Goal: Transaction & Acquisition: Download file/media

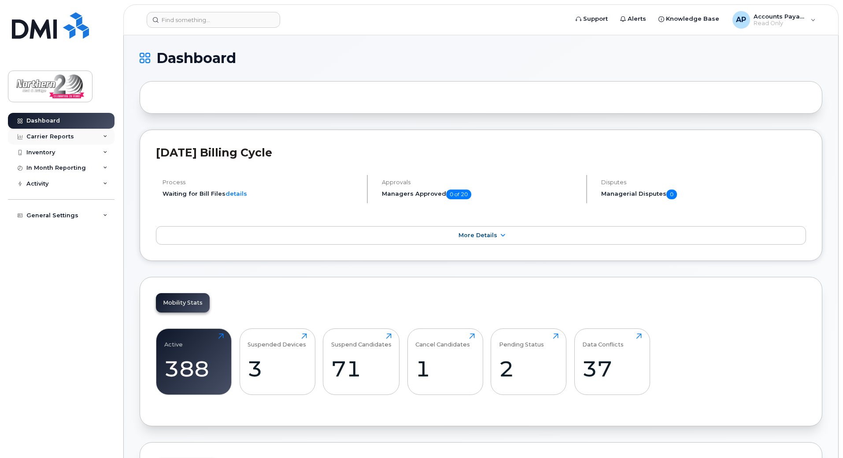
click at [62, 140] on div "Carrier Reports" at bounding box center [50, 136] width 48 height 7
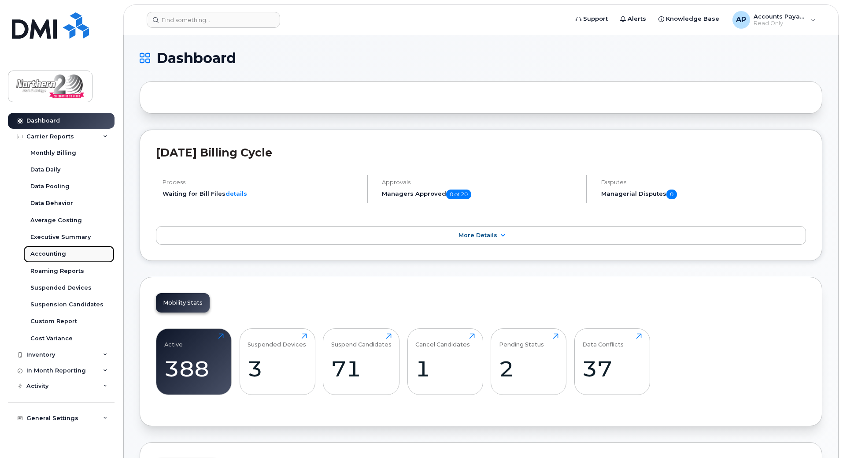
click at [53, 257] on div "Accounting" at bounding box center [48, 254] width 36 height 8
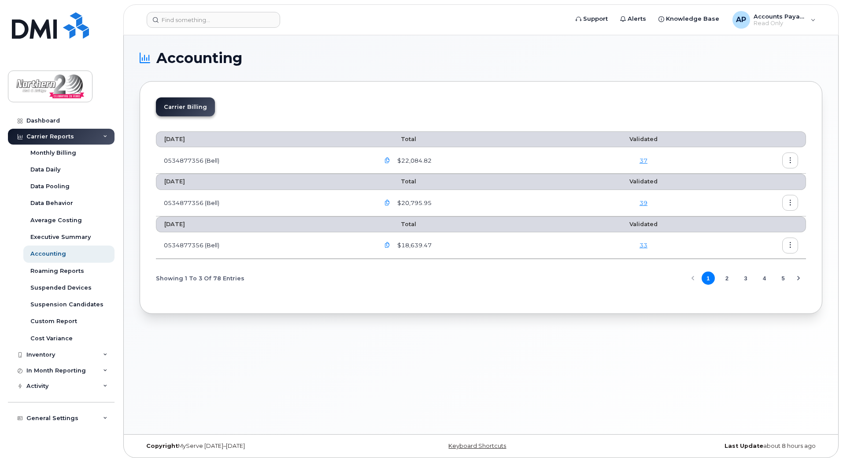
click at [390, 161] on icon "button" at bounding box center [388, 161] width 6 height 6
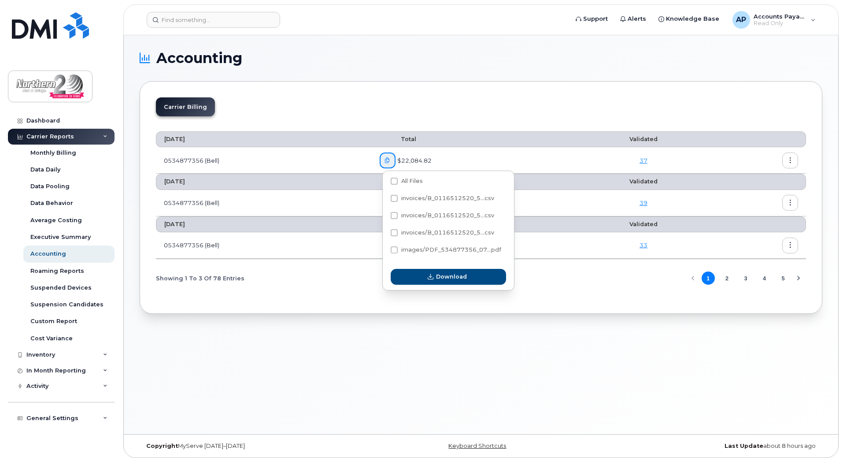
click at [426, 163] on span "$22,084.82" at bounding box center [414, 160] width 36 height 8
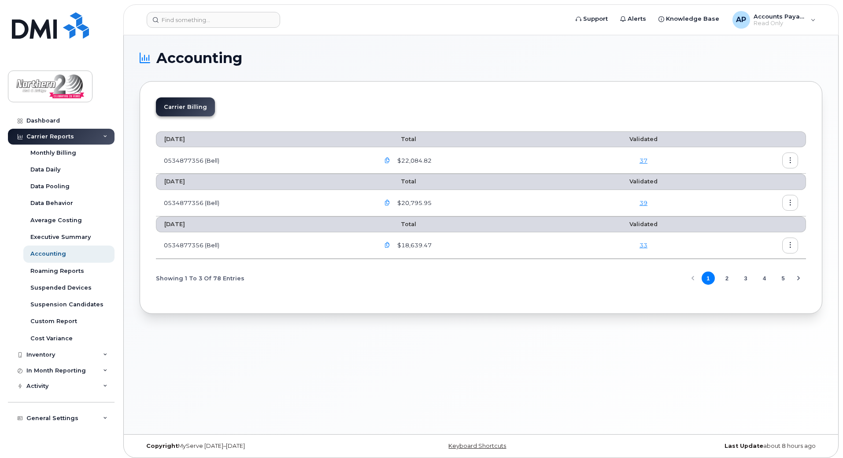
click at [645, 159] on link "37" at bounding box center [644, 160] width 8 height 7
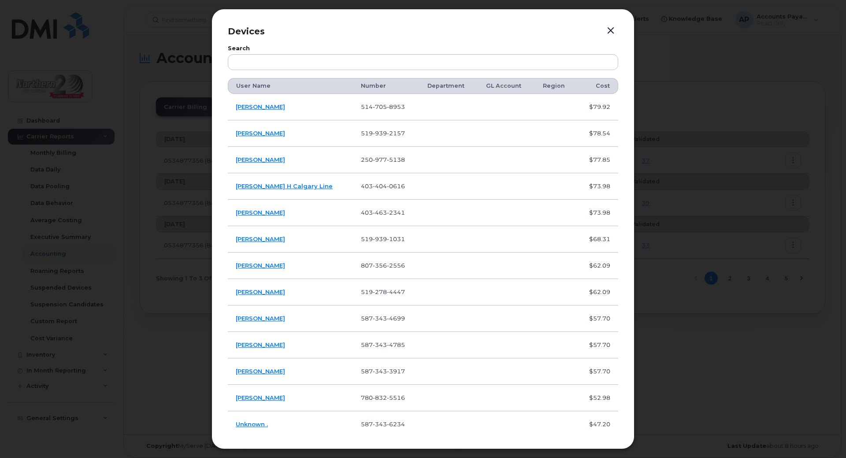
click at [610, 31] on button "button" at bounding box center [610, 31] width 13 height 12
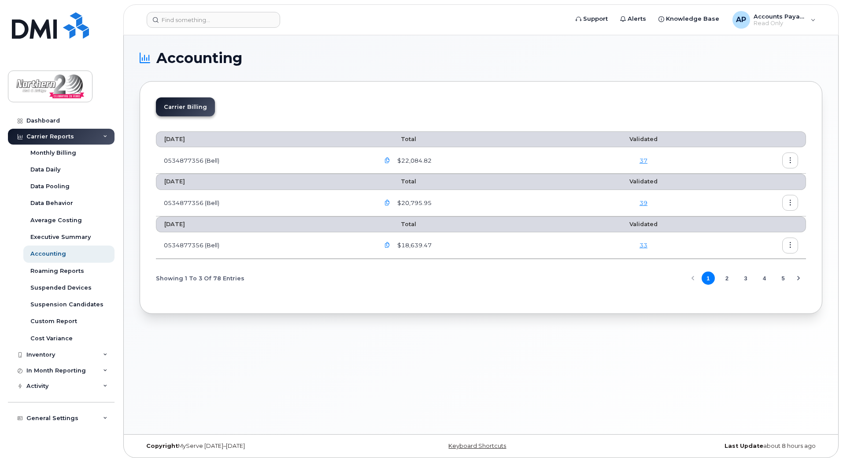
click at [207, 160] on td "0534877356 (Bell)" at bounding box center [264, 160] width 216 height 26
click at [415, 159] on span "$22,084.82" at bounding box center [414, 160] width 36 height 8
click at [390, 162] on icon "button" at bounding box center [388, 161] width 6 height 6
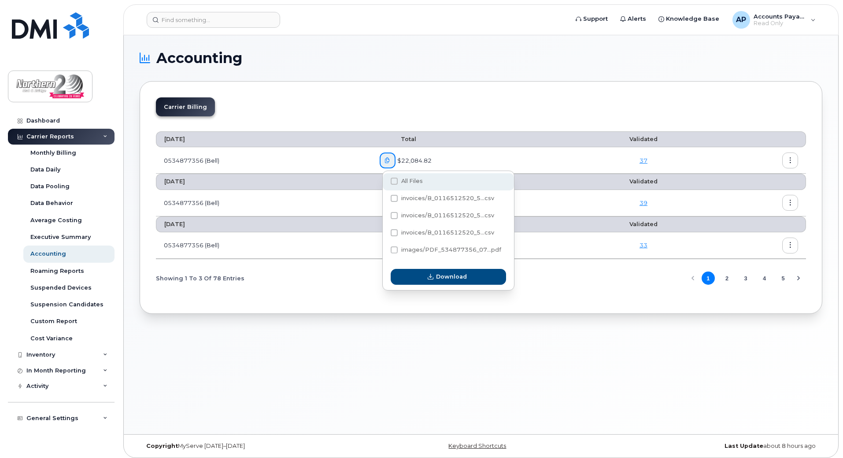
click at [393, 183] on span at bounding box center [394, 181] width 7 height 7
click at [385, 183] on input "All Files" at bounding box center [382, 181] width 4 height 4
checkbox input "true"
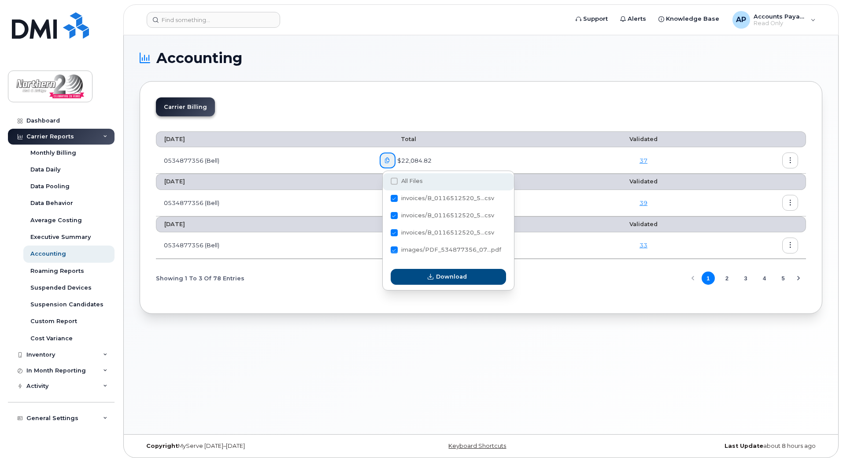
checkbox input "true"
click at [438, 279] on span "Download" at bounding box center [451, 276] width 31 height 8
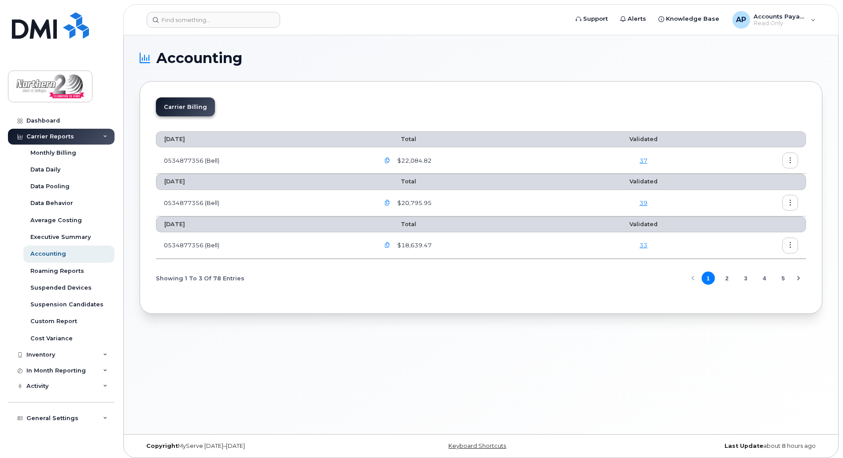
click at [788, 158] on icon "button" at bounding box center [791, 161] width 6 height 6
click at [743, 194] on span "Download" at bounding box center [750, 196] width 34 height 8
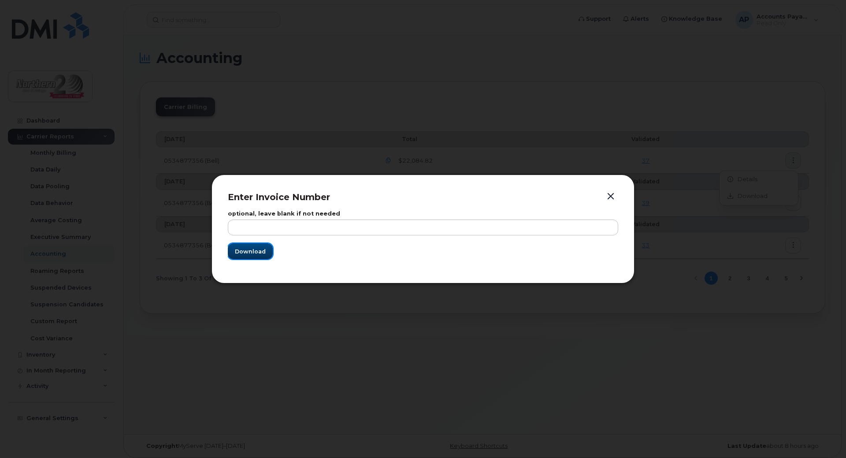
click at [254, 247] on span "Download" at bounding box center [250, 251] width 31 height 8
